Goal: Information Seeking & Learning: Learn about a topic

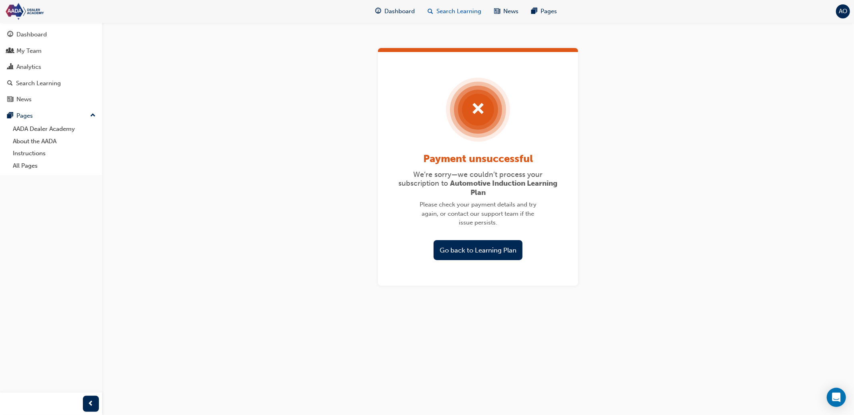
click at [440, 9] on span "Search Learning" at bounding box center [458, 11] width 45 height 9
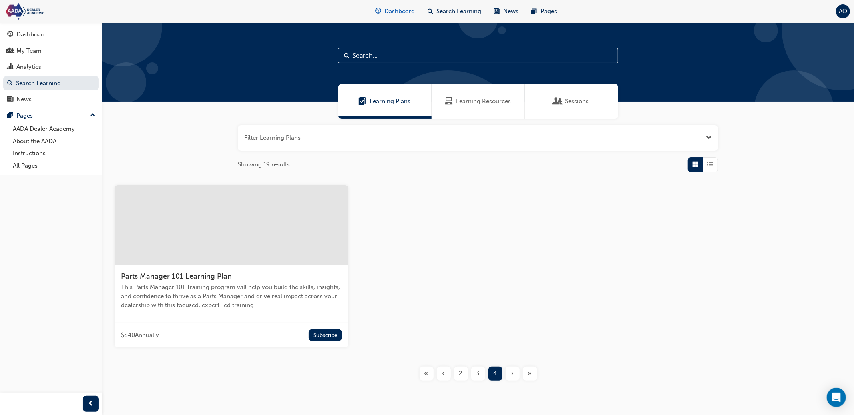
click at [402, 10] on span "Dashboard" at bounding box center [399, 11] width 30 height 9
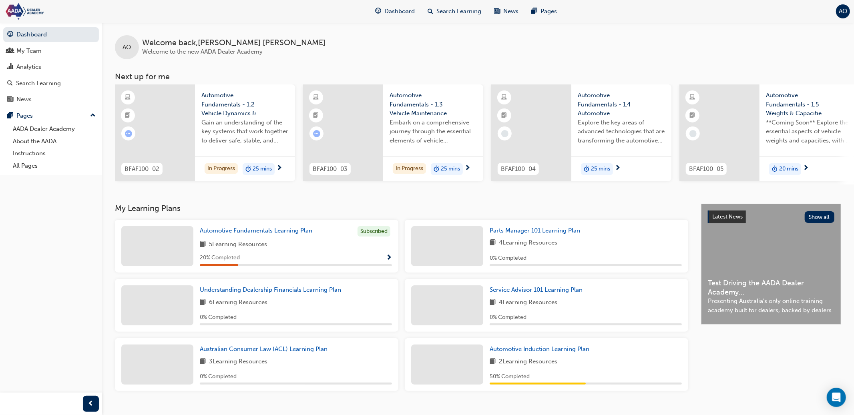
click at [292, 202] on div "AO Welcome back , Amy O'Neill Welcome to the new AADA Dealer Academy Next up fo…" at bounding box center [478, 112] width 752 height 181
click at [291, 234] on span "Automotive Fundamentals Learning Plan" at bounding box center [256, 230] width 113 height 7
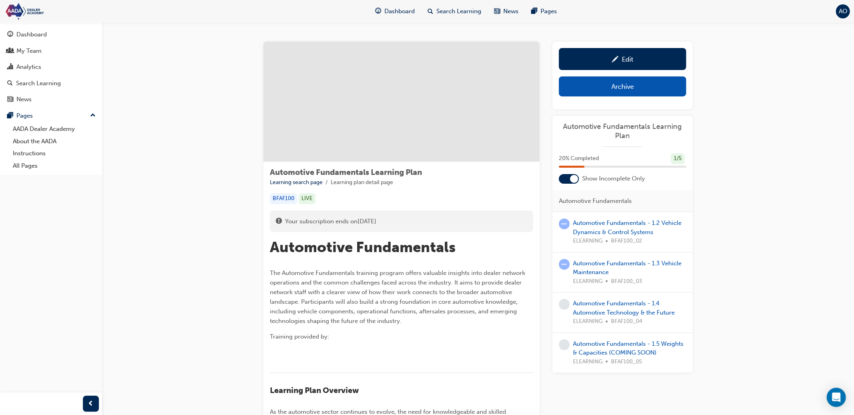
click at [844, 12] on span "AO" at bounding box center [843, 11] width 8 height 9
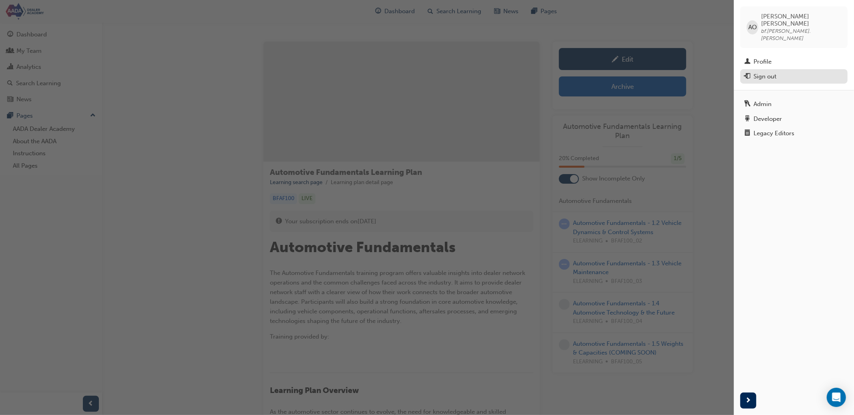
click at [771, 72] on div "Sign out" at bounding box center [764, 76] width 23 height 9
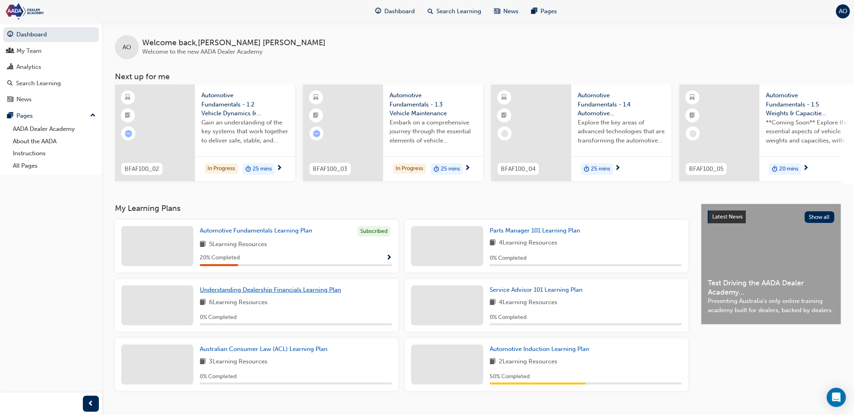
click at [263, 293] on span "Understanding Dealership Financials Learning Plan" at bounding box center [270, 289] width 141 height 7
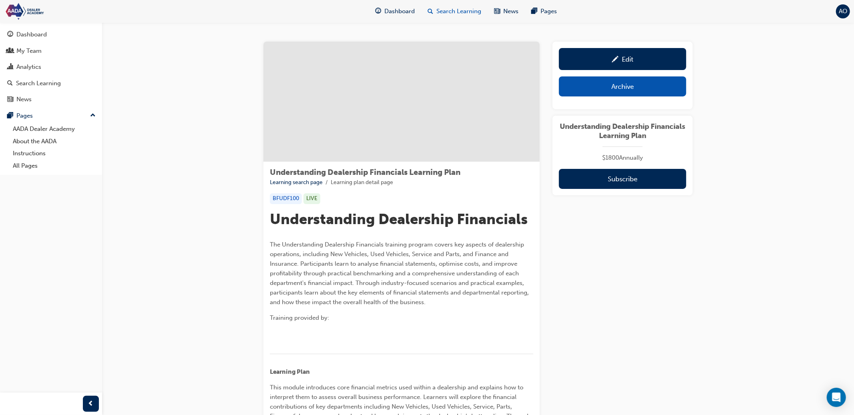
click at [440, 11] on span "Search Learning" at bounding box center [458, 11] width 45 height 9
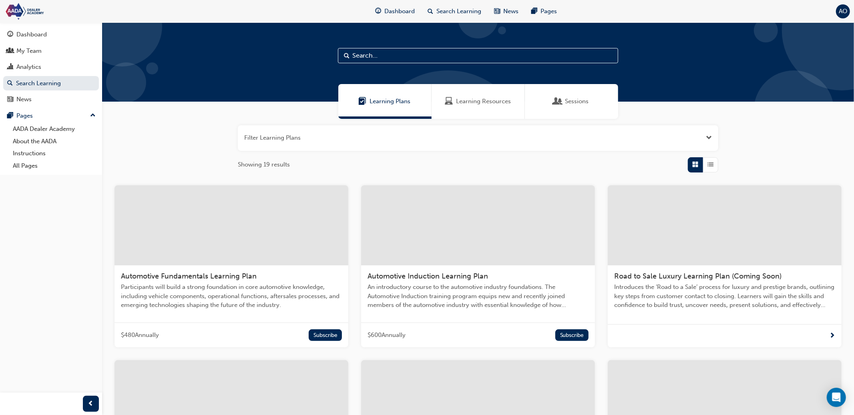
scroll to position [198, 0]
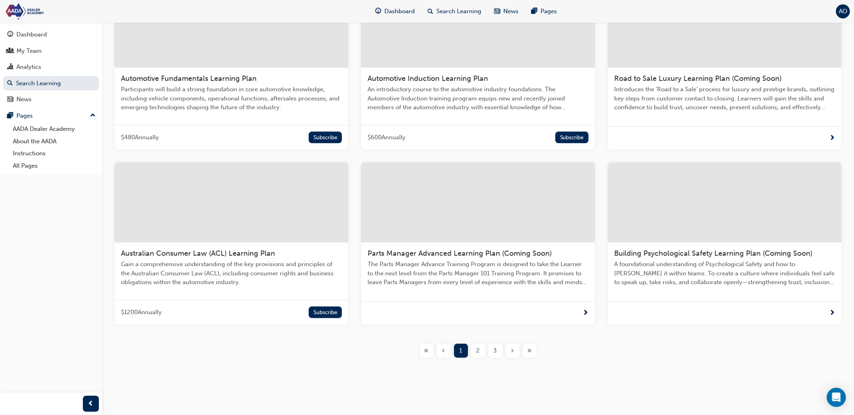
click at [514, 250] on span "Parts Manager Advanced Learning Plan (Coming Soon)" at bounding box center [460, 253] width 184 height 9
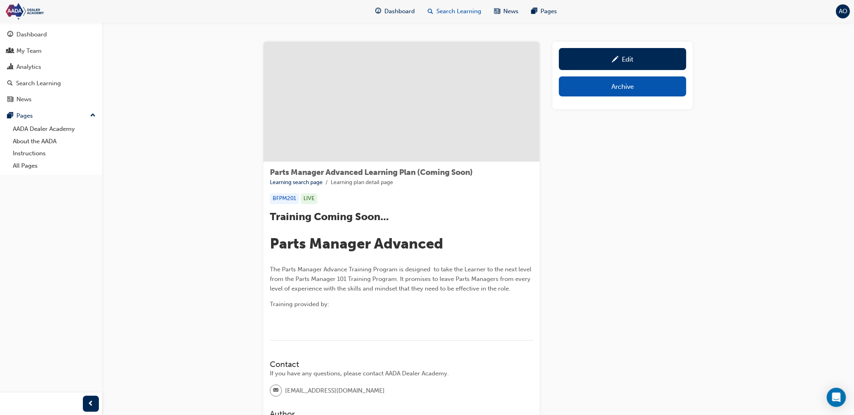
click at [445, 10] on span "Search Learning" at bounding box center [458, 11] width 45 height 9
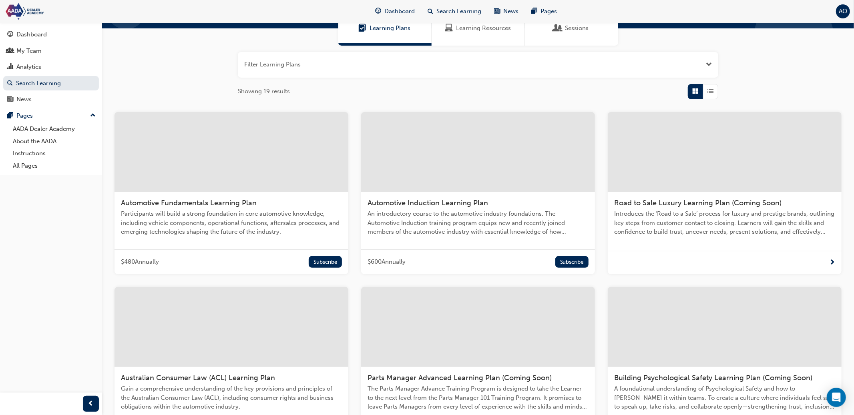
scroll to position [161, 0]
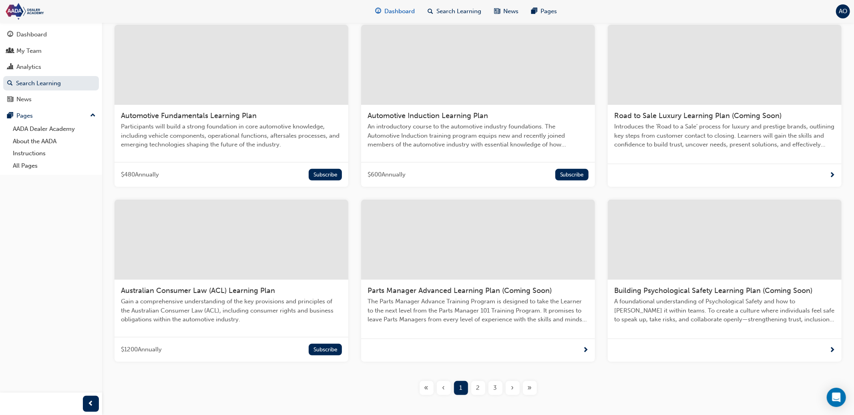
click at [410, 10] on span "Dashboard" at bounding box center [399, 11] width 30 height 9
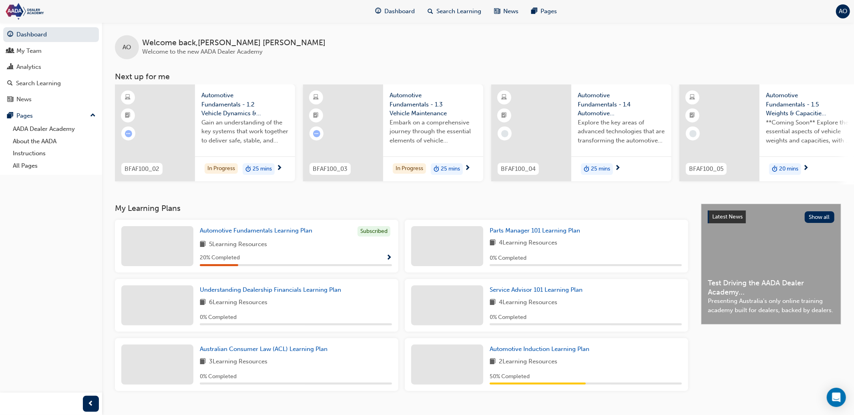
scroll to position [18, 0]
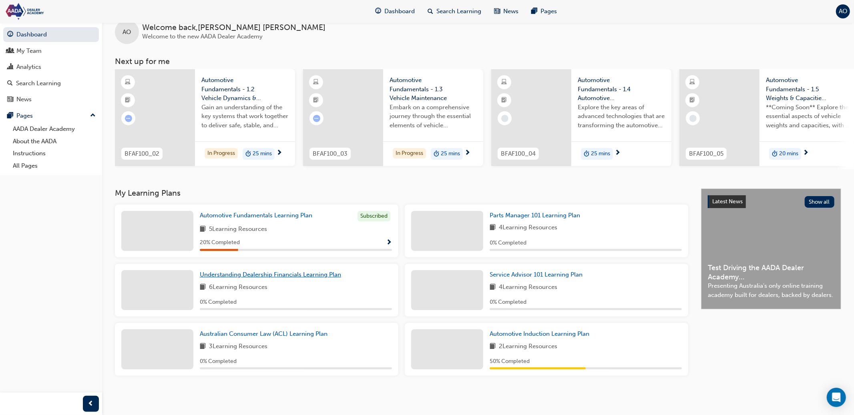
click at [284, 278] on span "Understanding Dealership Financials Learning Plan" at bounding box center [270, 274] width 141 height 7
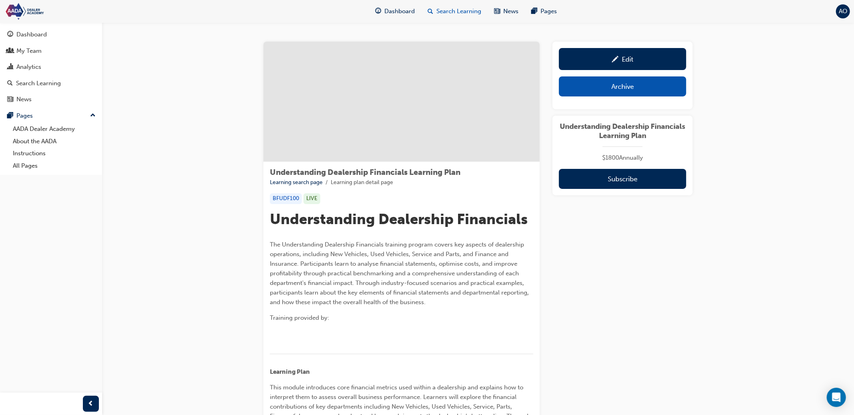
click at [446, 10] on span "Search Learning" at bounding box center [458, 11] width 45 height 9
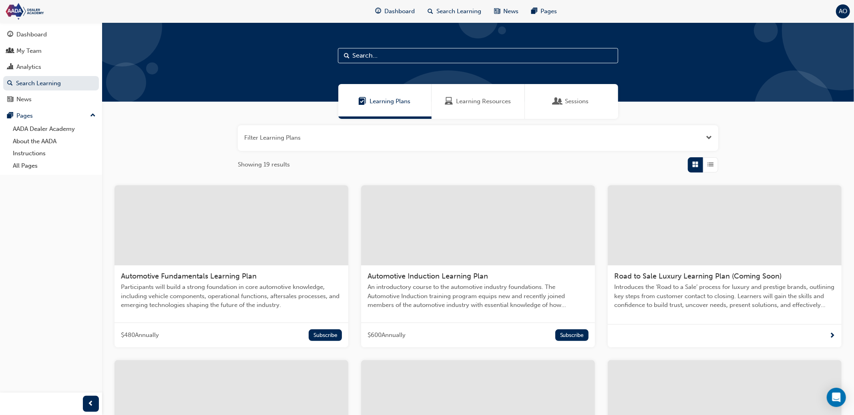
click at [479, 103] on span "Learning Resources" at bounding box center [483, 101] width 55 height 9
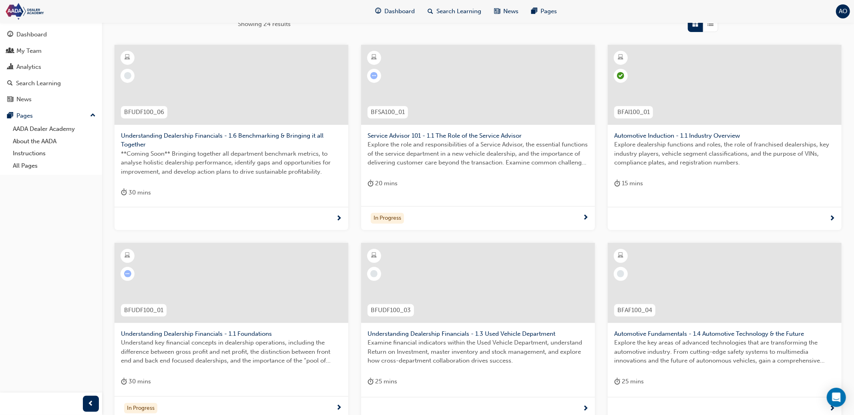
scroll to position [245, 0]
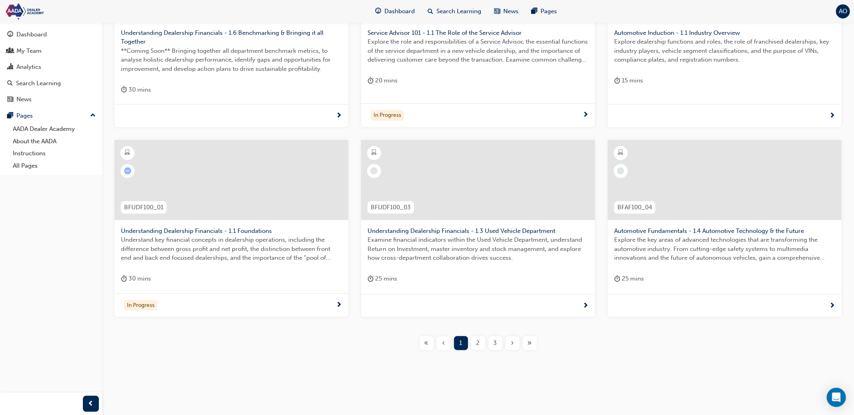
click at [477, 342] on span "2" at bounding box center [478, 343] width 4 height 9
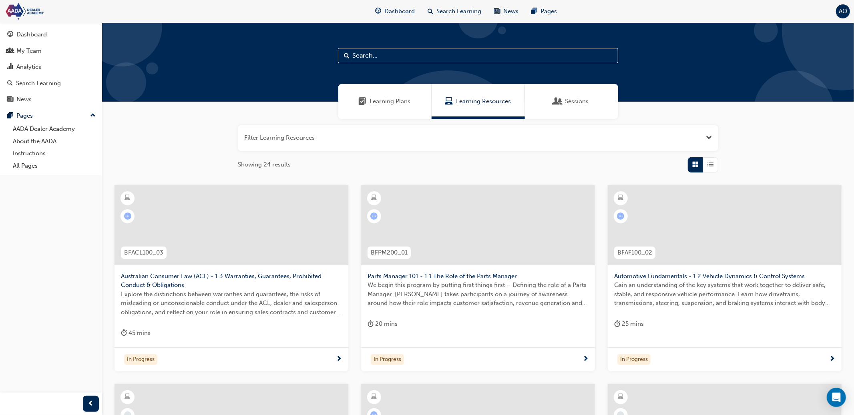
click at [417, 58] on input "text" at bounding box center [478, 55] width 280 height 15
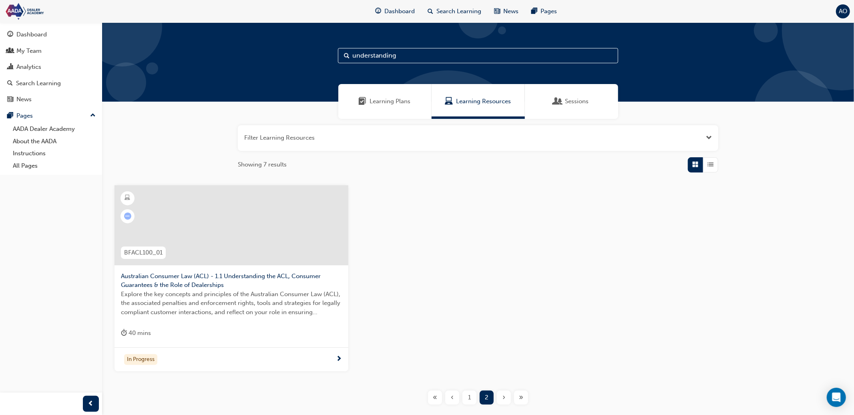
drag, startPoint x: 408, startPoint y: 59, endPoint x: 324, endPoint y: 56, distance: 83.3
click at [324, 56] on div "understanding" at bounding box center [478, 61] width 752 height 79
type input "financials"
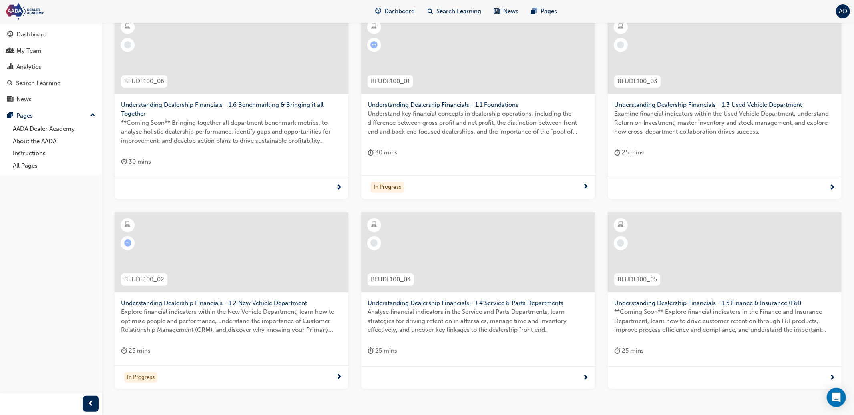
scroll to position [172, 0]
click at [406, 101] on span "Understanding Dealership Financials - 1.1 Foundations" at bounding box center [478, 104] width 221 height 9
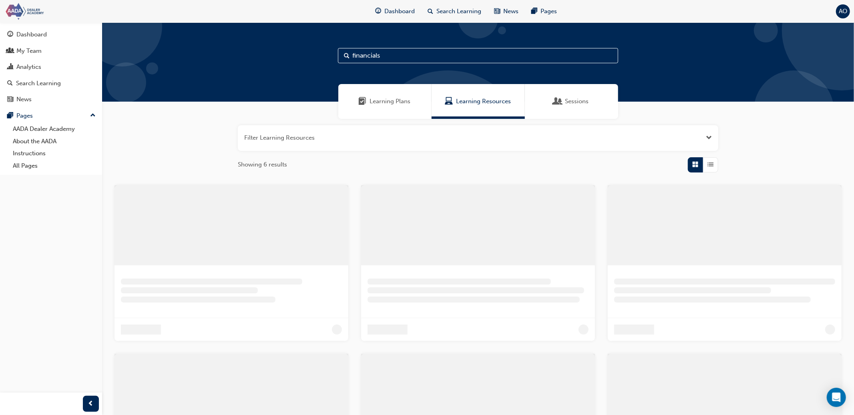
scroll to position [159, 0]
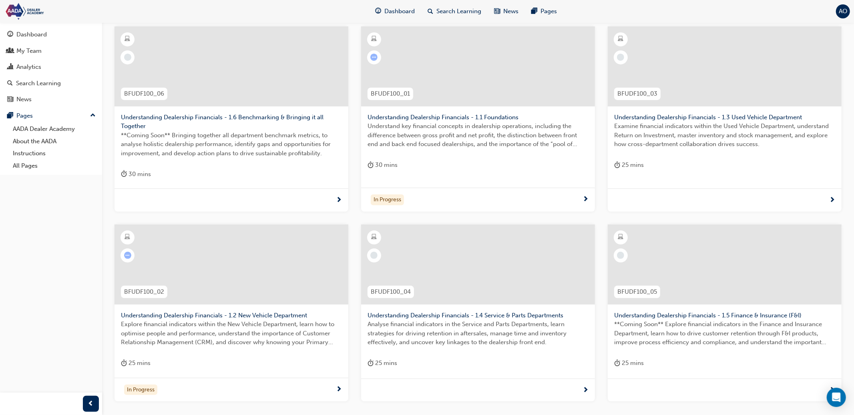
click at [238, 316] on span "Understanding Dealership Financials - 1.2 New Vehicle Department" at bounding box center [231, 315] width 221 height 9
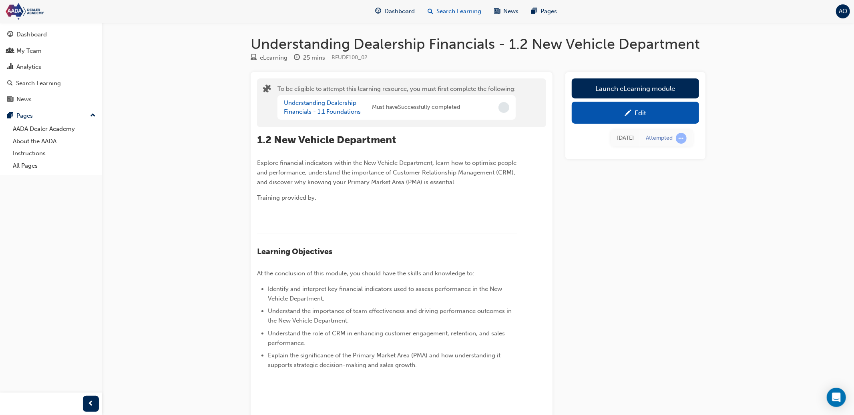
click at [451, 14] on span "Search Learning" at bounding box center [458, 11] width 45 height 9
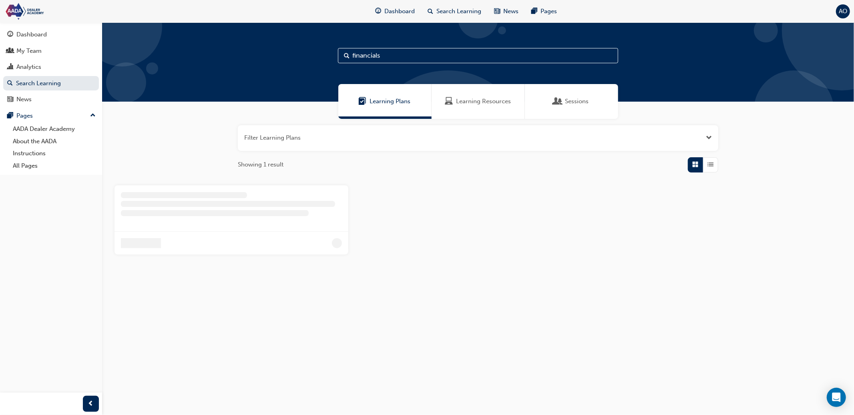
click at [464, 103] on span "Learning Resources" at bounding box center [483, 101] width 55 height 9
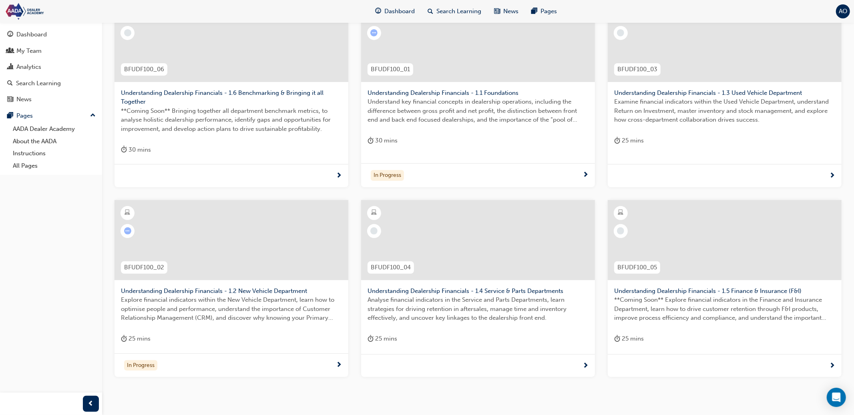
scroll to position [181, 0]
drag, startPoint x: 707, startPoint y: 100, endPoint x: 777, endPoint y: 129, distance: 75.9
click at [707, 100] on span "Examine financial indicators within the Used Vehicle Department, understand Ret…" at bounding box center [724, 113] width 221 height 27
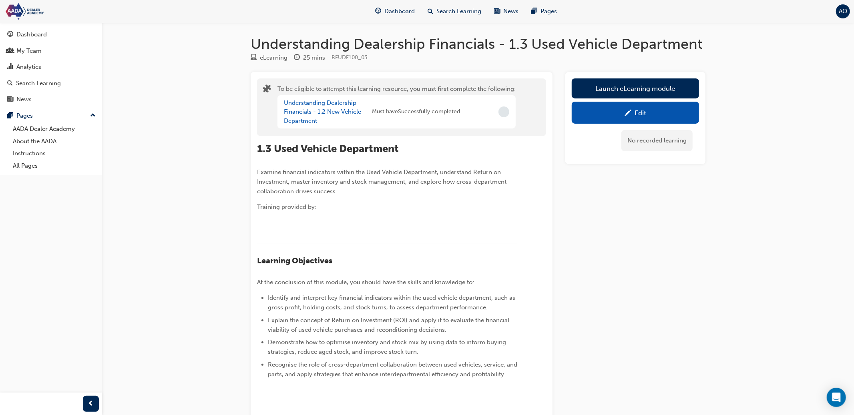
scroll to position [159, 0]
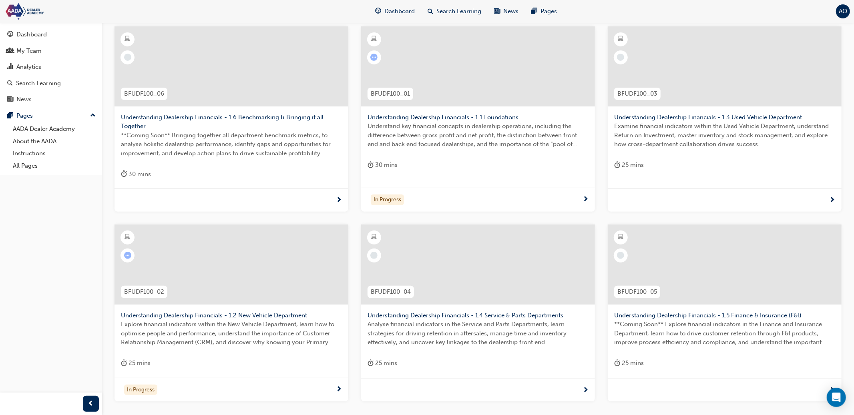
drag, startPoint x: 514, startPoint y: 313, endPoint x: 506, endPoint y: 311, distance: 8.6
click at [514, 312] on span "Understanding Dealership Financials - 1.4 Service & Parts Departments" at bounding box center [478, 315] width 221 height 9
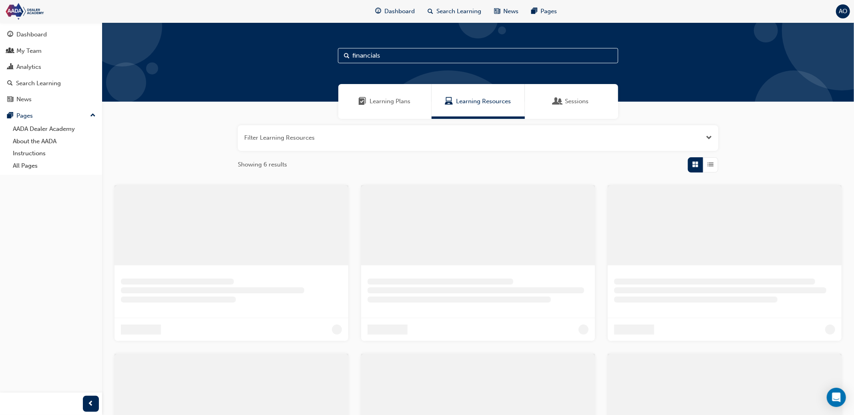
scroll to position [159, 0]
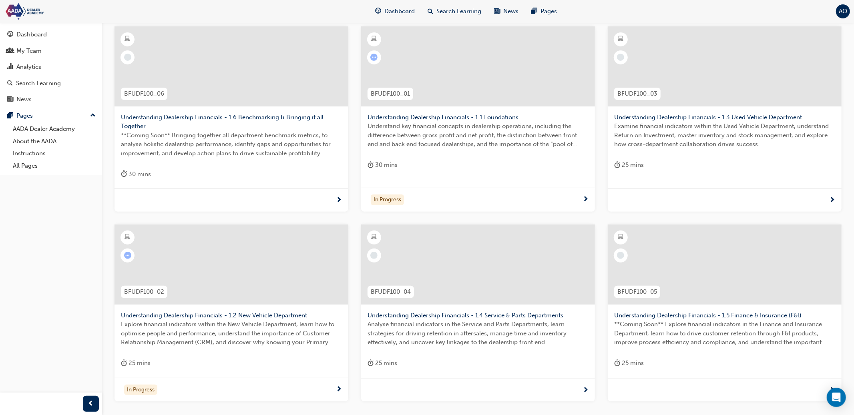
click at [683, 317] on span "Understanding Dealership Financials - 1.5 Finance & Insurance (F&I)" at bounding box center [724, 315] width 221 height 9
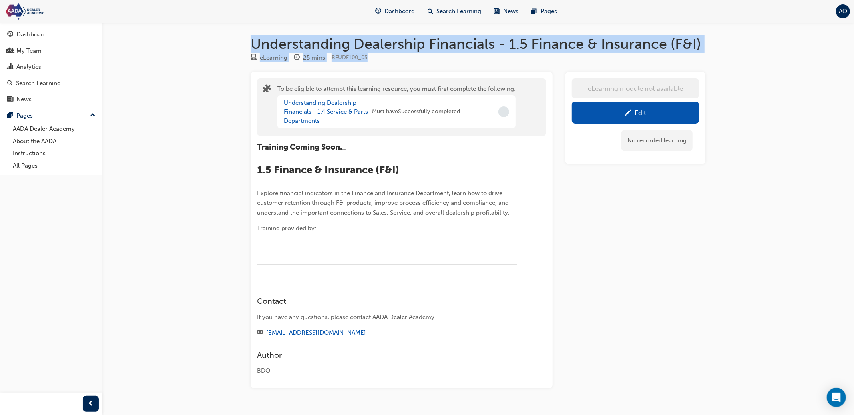
drag, startPoint x: 253, startPoint y: 43, endPoint x: 565, endPoint y: 42, distance: 312.3
click at [471, 54] on div "Understanding Dealership Financials - 1.5 Finance & Insurance (F&I) eLearning 2…" at bounding box center [478, 224] width 480 height 379
drag, startPoint x: 579, startPoint y: 39, endPoint x: 541, endPoint y: 46, distance: 38.7
click at [579, 40] on h1 "Understanding Dealership Financials - 1.5 Finance & Insurance (F&I)" at bounding box center [478, 44] width 455 height 18
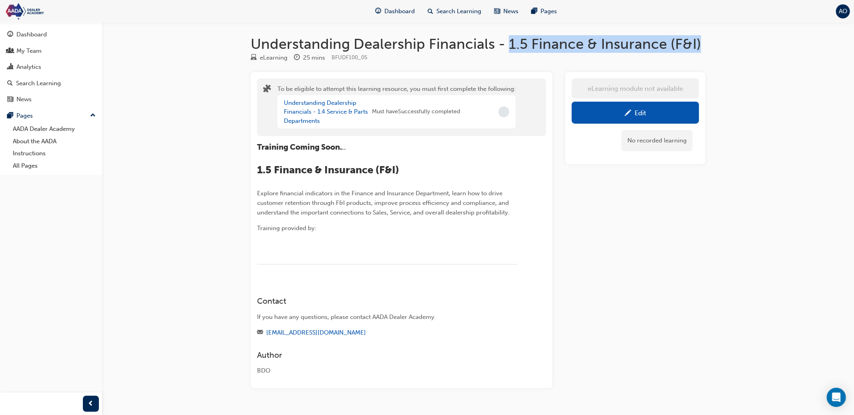
drag, startPoint x: 510, startPoint y: 46, endPoint x: 719, endPoint y: 53, distance: 208.7
click at [719, 51] on div "Understanding Dealership Financials - 1.5 Finance & Insurance (F&I) eLearning 2…" at bounding box center [427, 217] width 854 height 434
copy h1 "1.5 Finance & Insurance (F&I)"
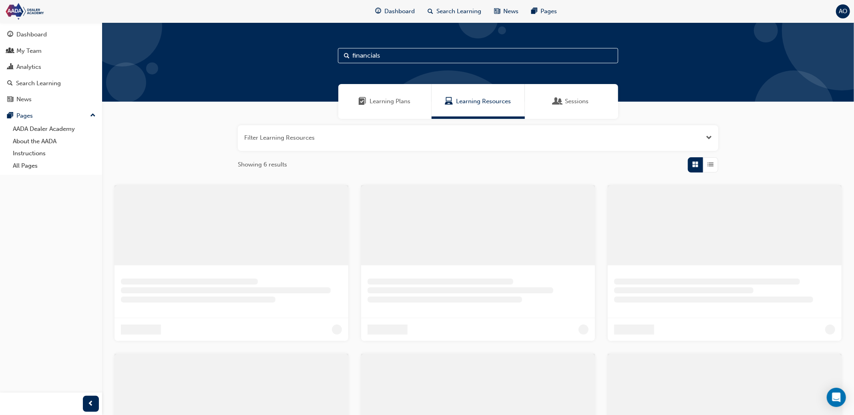
scroll to position [159, 0]
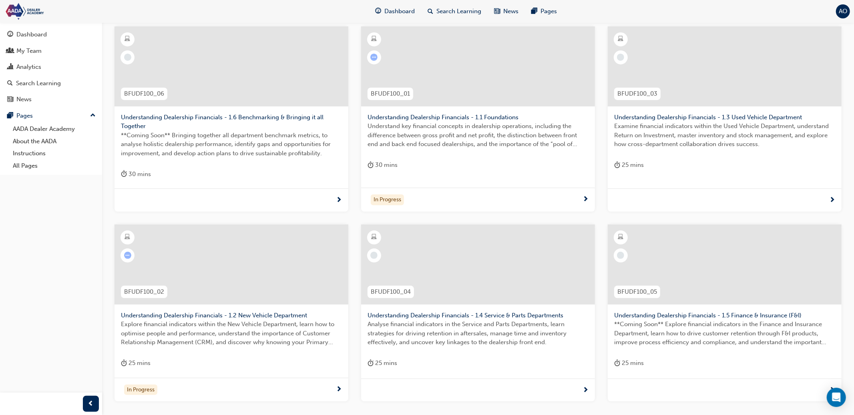
click at [267, 121] on span "Understanding Dealership Financials - 1.6 Benchmarking & Bringing it all Togeth…" at bounding box center [231, 122] width 221 height 18
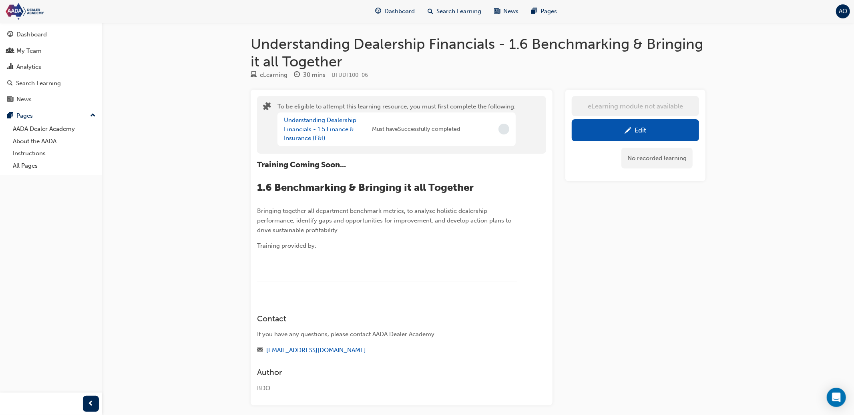
scroll to position [50, 0]
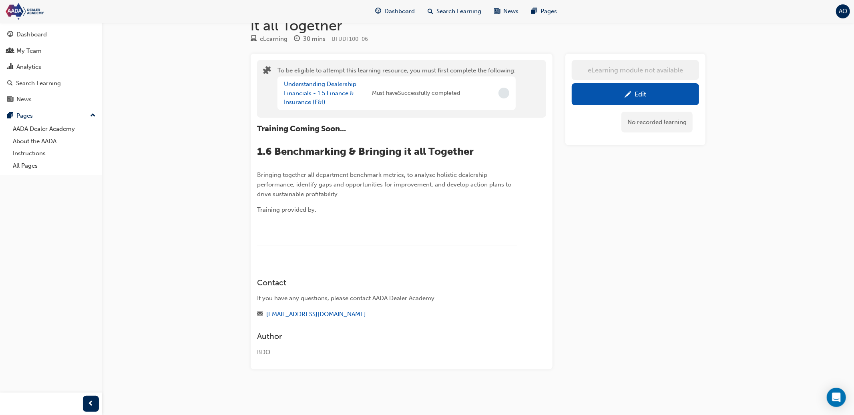
click at [841, 14] on span "AO" at bounding box center [843, 11] width 8 height 9
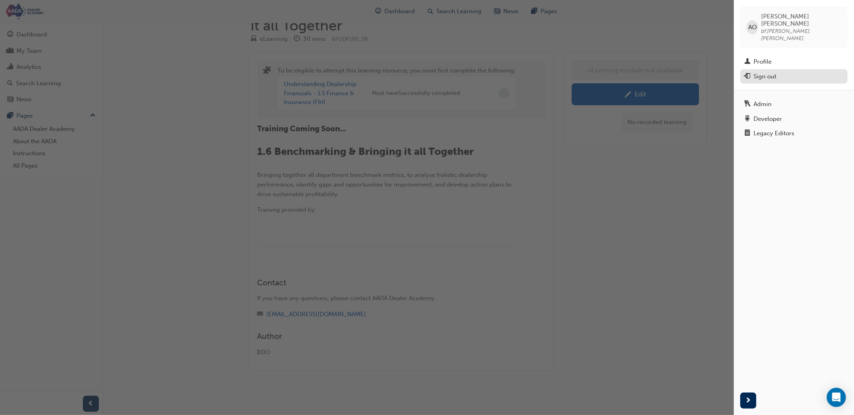
click at [768, 72] on div "Sign out" at bounding box center [764, 76] width 23 height 9
